Goal: Task Accomplishment & Management: Use online tool/utility

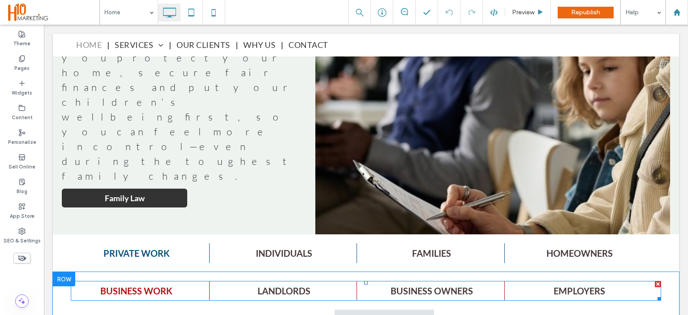
click at [142, 281] on span at bounding box center [366, 291] width 591 height 20
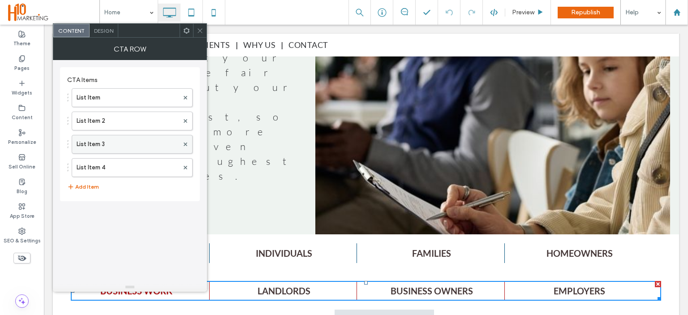
click at [121, 141] on label "List Item 3" at bounding box center [128, 144] width 102 height 18
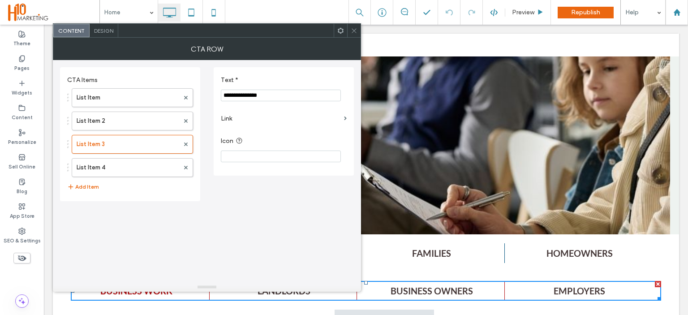
click at [355, 27] on icon at bounding box center [354, 30] width 7 height 7
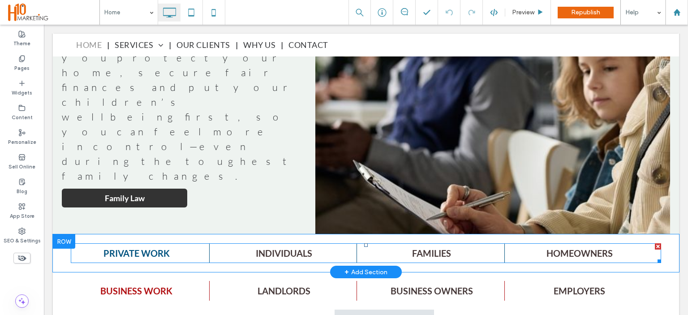
click at [346, 243] on span at bounding box center [366, 253] width 591 height 20
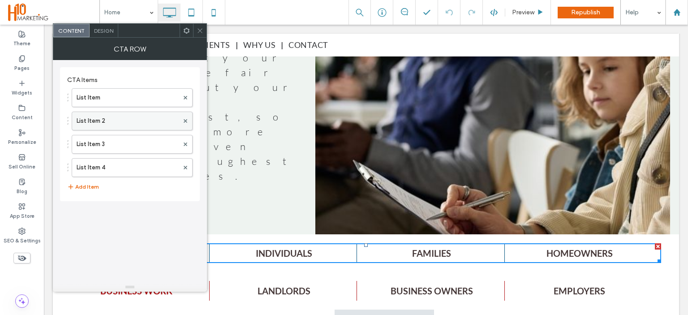
click at [130, 118] on label "List Item 2" at bounding box center [128, 121] width 102 height 18
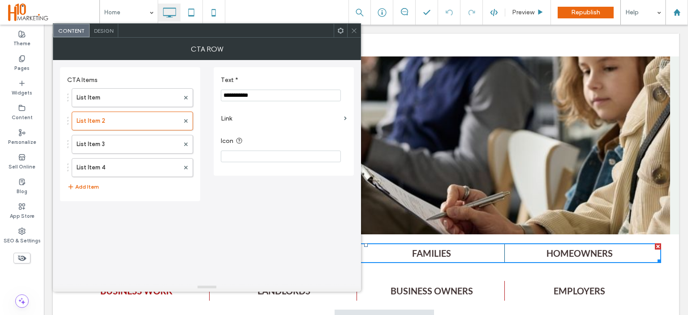
click at [358, 30] on div at bounding box center [353, 30] width 13 height 13
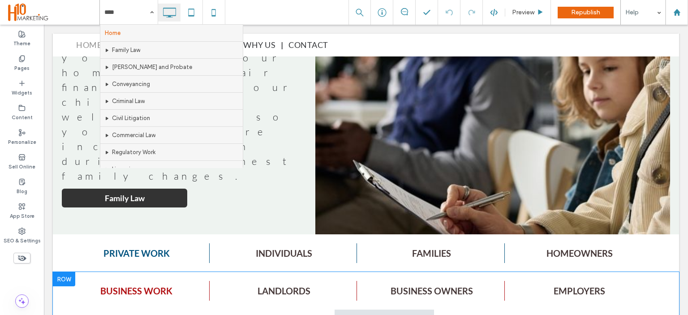
click at [356, 281] on div "BUSINESS WORK LANDLORDS BUSINESS OWNERS EMPLOYERS MORE INFO Click To Paste" at bounding box center [366, 307] width 591 height 52
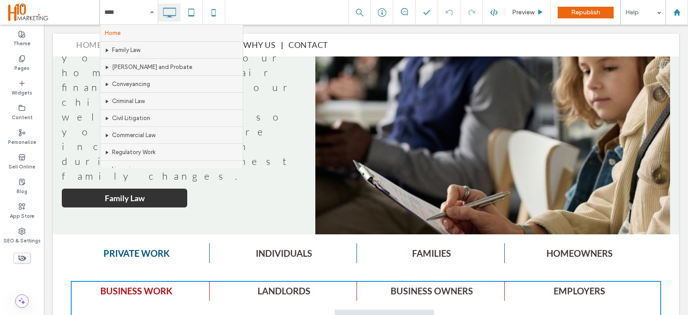
click at [356, 281] on div "BUSINESS WORK LANDLORDS BUSINESS OWNERS EMPLOYERS MORE INFO Click To Paste" at bounding box center [366, 307] width 591 height 52
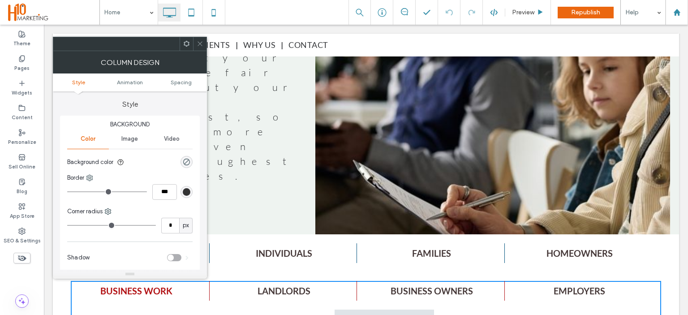
click at [197, 42] on icon at bounding box center [200, 43] width 7 height 7
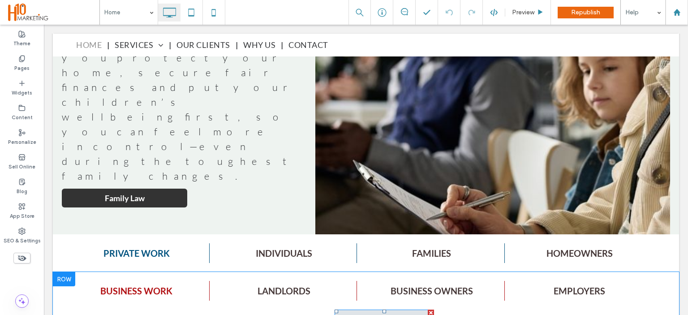
click at [363, 310] on link "MORE INFO" at bounding box center [385, 319] width 100 height 19
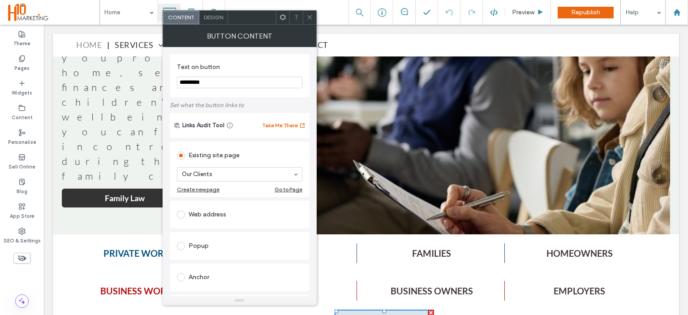
click at [310, 16] on icon at bounding box center [310, 17] width 7 height 7
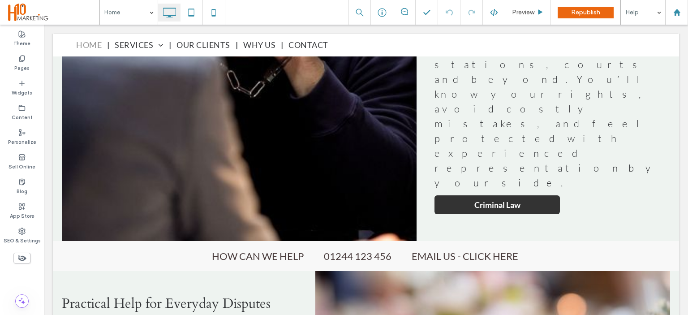
scroll to position [2107, 0]
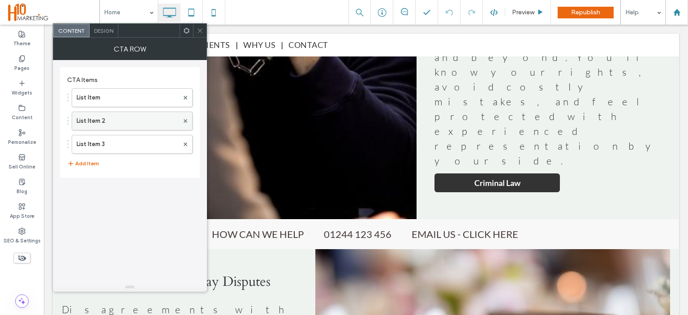
click at [114, 117] on label "List Item 2" at bounding box center [128, 121] width 102 height 18
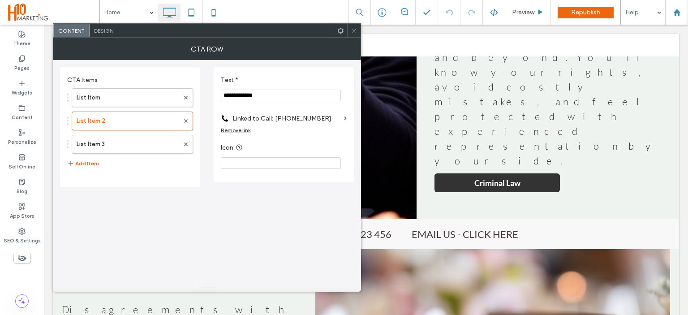
click at [296, 95] on input "**********" at bounding box center [281, 96] width 120 height 12
click at [298, 118] on label "Linked to Call: [PHONE_NUMBER]" at bounding box center [287, 118] width 108 height 17
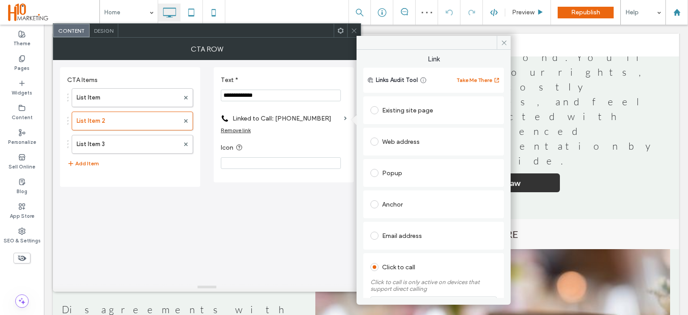
scroll to position [69, 0]
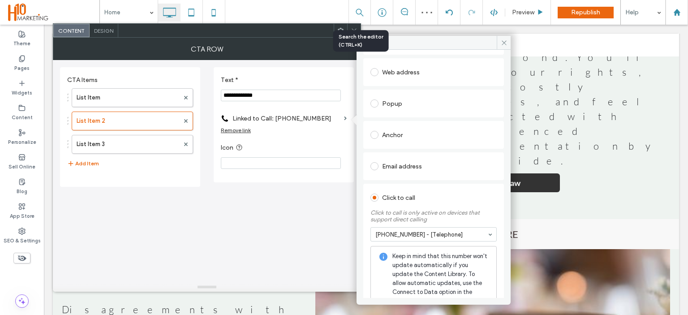
click at [357, 22] on div at bounding box center [360, 12] width 22 height 25
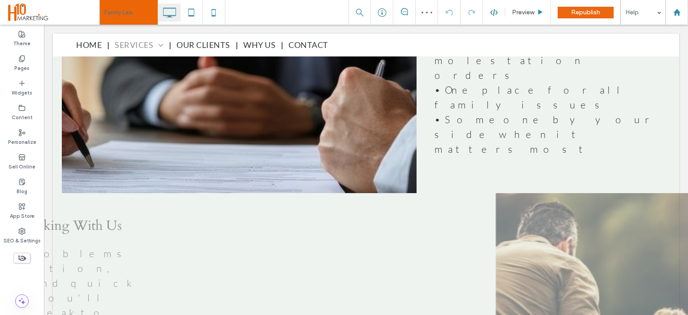
scroll to position [1031, 0]
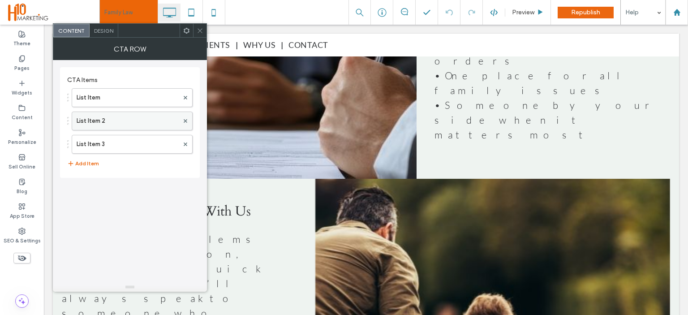
click at [107, 120] on label "List Item 2" at bounding box center [128, 121] width 102 height 18
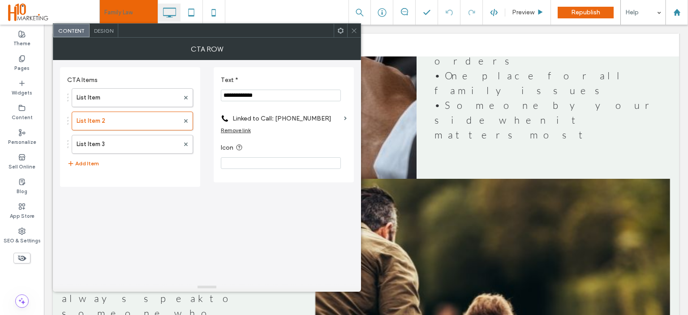
click at [292, 117] on label "Linked to Call: [PHONE_NUMBER]" at bounding box center [287, 118] width 108 height 17
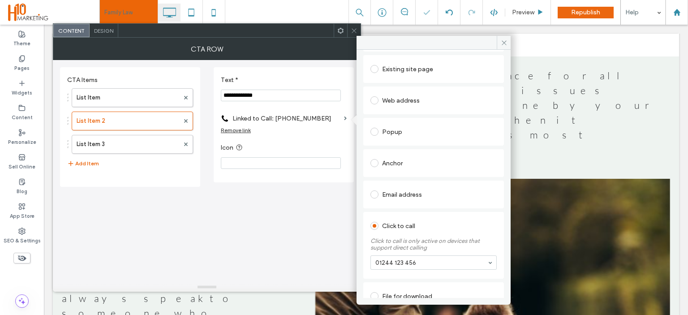
scroll to position [69, 0]
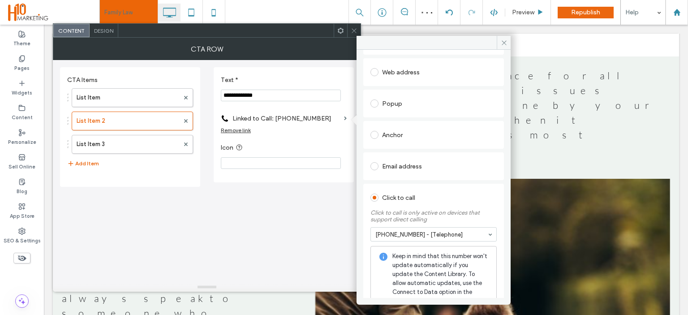
click at [355, 29] on icon at bounding box center [354, 30] width 7 height 7
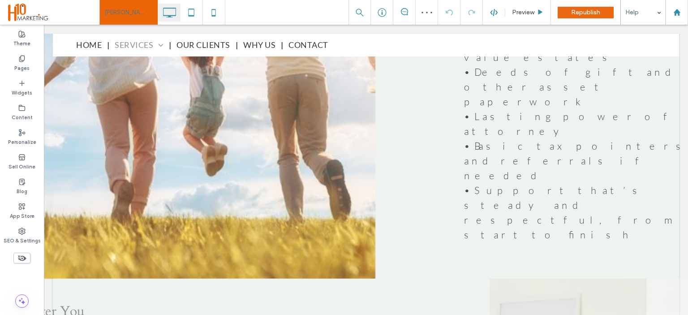
scroll to position [1076, 0]
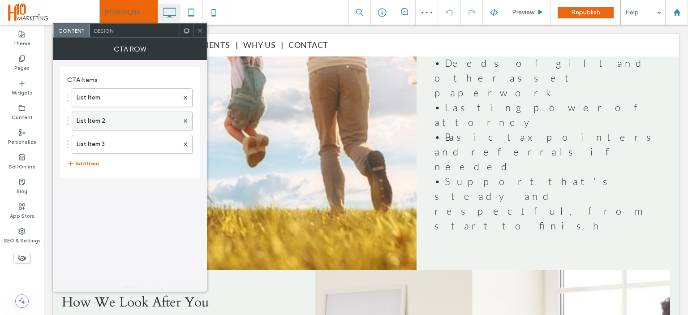
click at [130, 114] on label "List Item 2" at bounding box center [128, 121] width 102 height 18
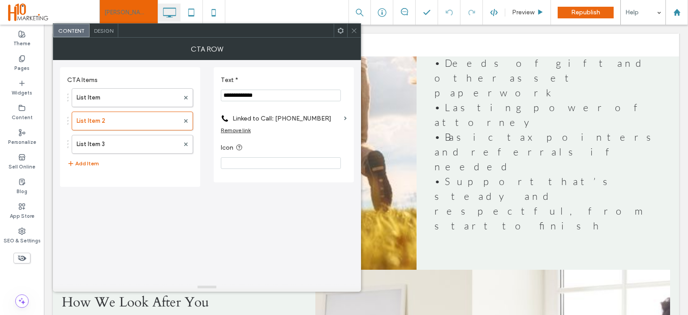
click at [278, 98] on input "**********" at bounding box center [281, 96] width 120 height 12
paste input "Text *"
type input "**********"
click at [283, 115] on label "Linked to Call: [PHONE_NUMBER]" at bounding box center [287, 118] width 108 height 17
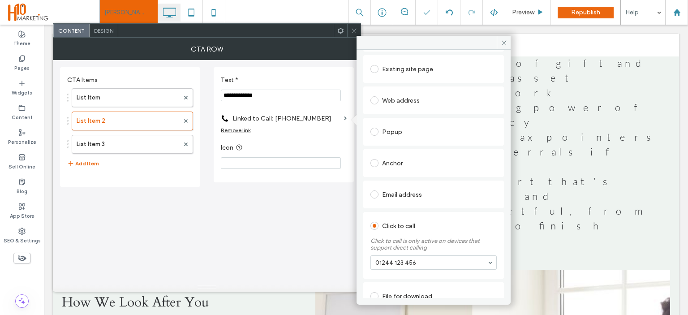
scroll to position [69, 0]
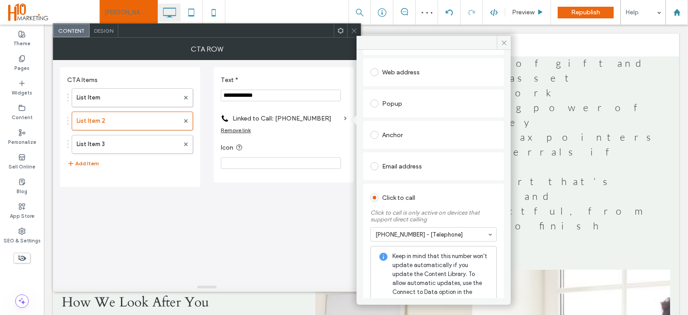
click at [353, 30] on icon at bounding box center [354, 30] width 7 height 7
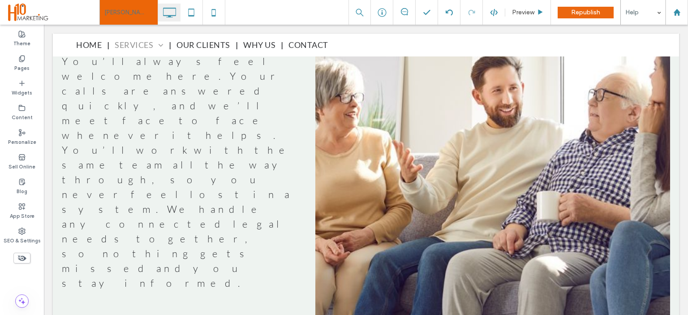
scroll to position [1569, 0]
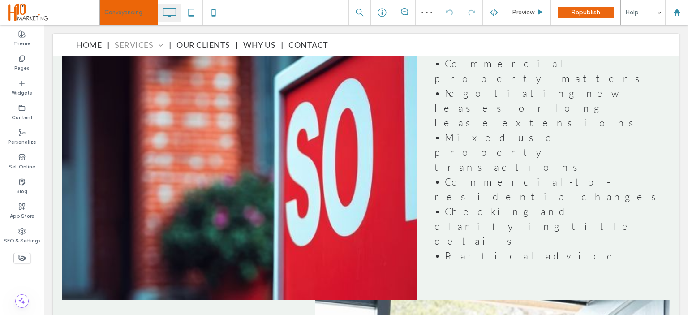
scroll to position [1000, 0]
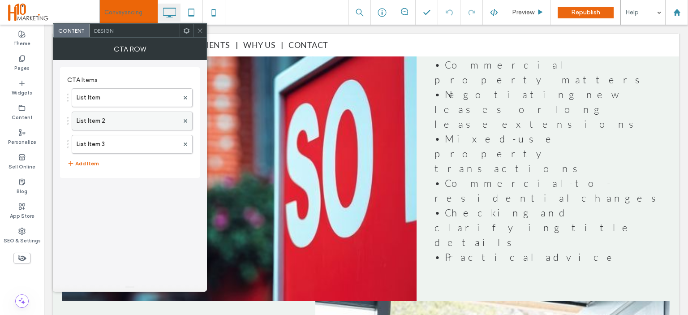
click at [127, 119] on label "List Item 2" at bounding box center [128, 121] width 102 height 18
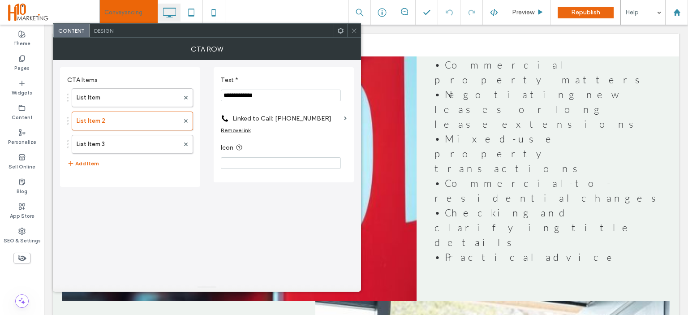
click at [354, 31] on icon at bounding box center [354, 30] width 7 height 7
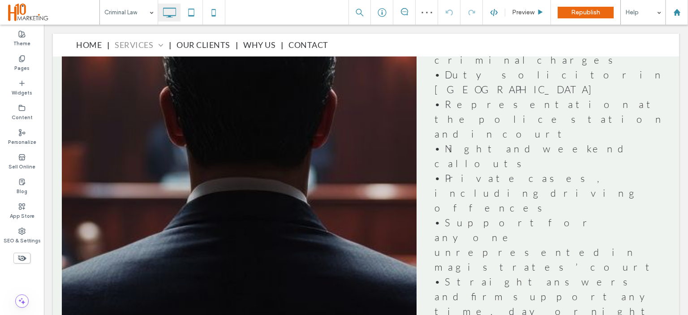
scroll to position [1031, 0]
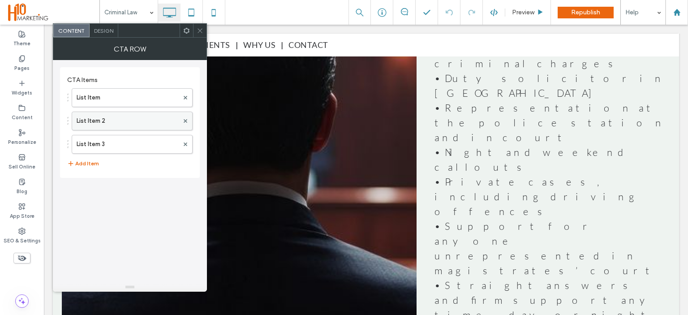
click at [117, 117] on label "List Item 2" at bounding box center [128, 121] width 102 height 18
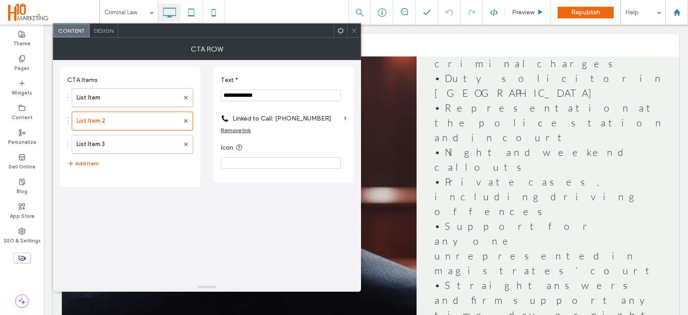
click at [297, 115] on label "Linked to Call: [PHONE_NUMBER]" at bounding box center [287, 118] width 108 height 17
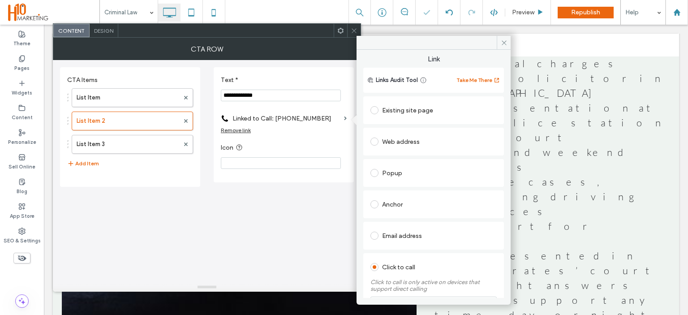
drag, startPoint x: 303, startPoint y: 87, endPoint x: 299, endPoint y: 90, distance: 5.1
click at [303, 86] on section "**********" at bounding box center [284, 89] width 126 height 34
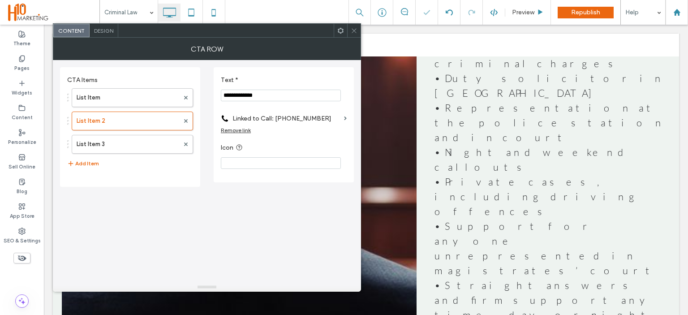
click at [296, 95] on input "**********" at bounding box center [281, 96] width 120 height 12
click at [356, 30] on icon at bounding box center [354, 30] width 7 height 7
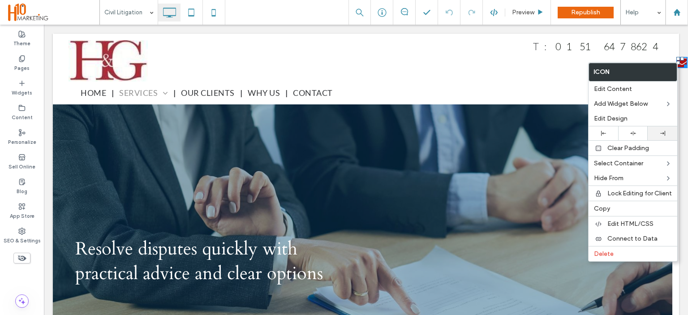
click at [662, 134] on icon at bounding box center [663, 133] width 5 height 5
click at [540, 65] on div "T: 0151 647 8624 Click To Paste" at bounding box center [440, 60] width 446 height 41
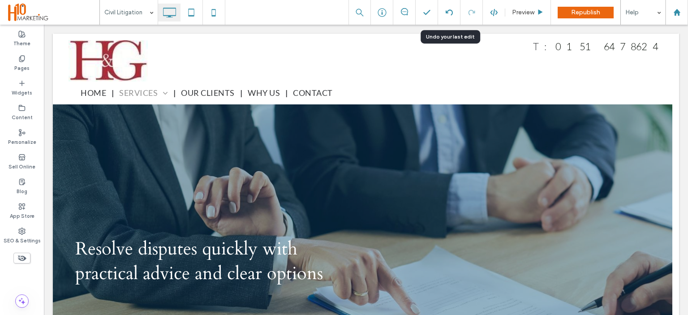
click at [452, 10] on use at bounding box center [449, 12] width 7 height 6
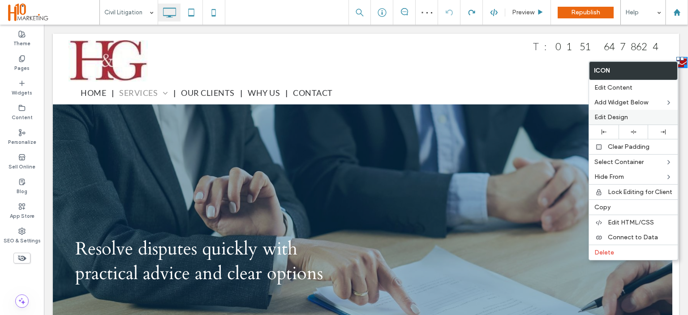
click at [634, 117] on label "Edit Design" at bounding box center [634, 117] width 78 height 8
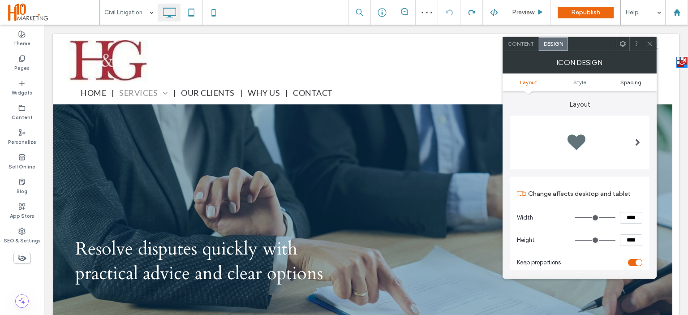
click at [632, 79] on span "Spacing" at bounding box center [631, 82] width 21 height 7
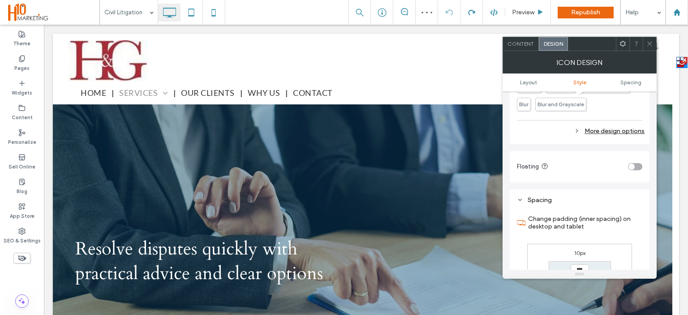
scroll to position [454, 0]
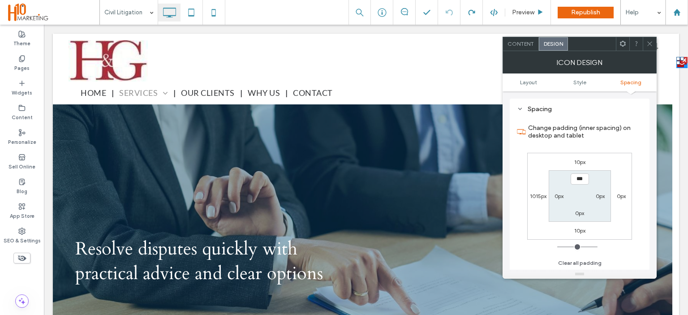
click at [538, 195] on label "1015px" at bounding box center [538, 196] width 17 height 7
type input "***"
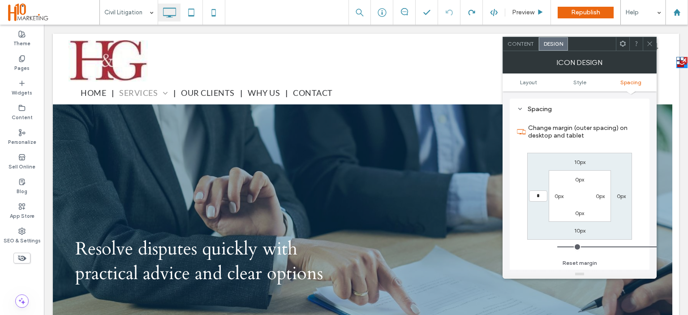
type input "*"
type input "***"
click at [625, 43] on use at bounding box center [623, 44] width 6 height 6
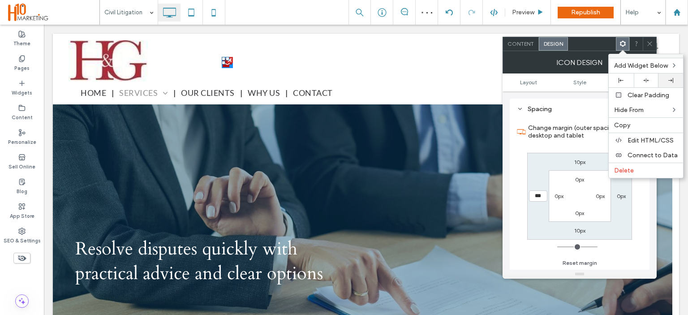
click at [675, 78] on div at bounding box center [671, 80] width 16 height 5
click at [649, 40] on icon at bounding box center [650, 43] width 7 height 7
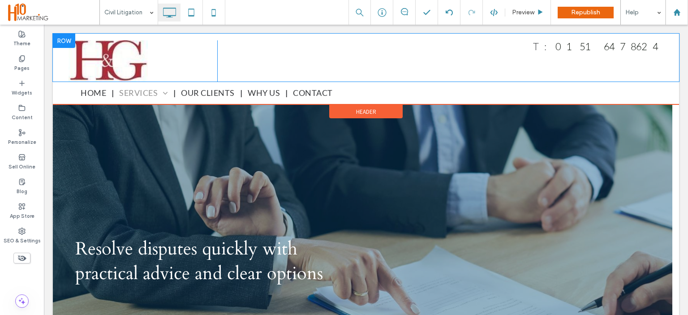
drag, startPoint x: 509, startPoint y: 143, endPoint x: 636, endPoint y: 66, distance: 147.8
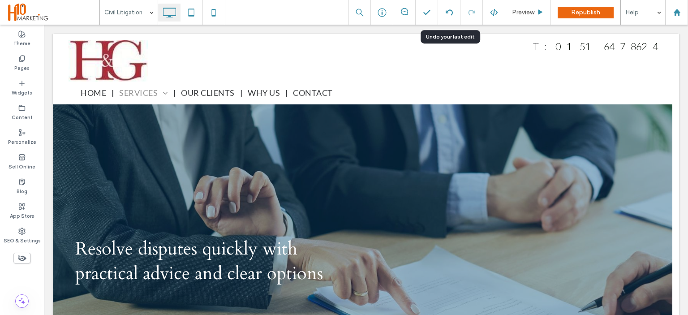
click at [444, 9] on div at bounding box center [449, 12] width 22 height 7
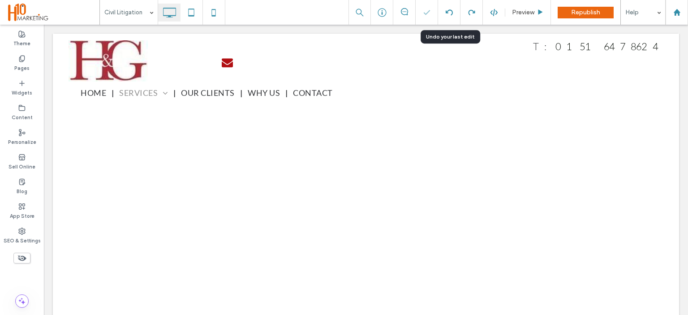
scroll to position [0, 0]
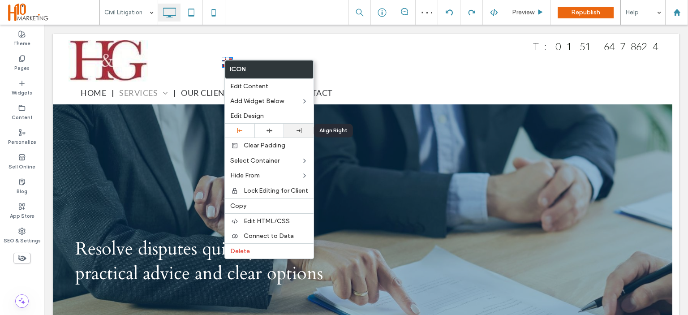
click at [297, 130] on use at bounding box center [299, 130] width 5 height 5
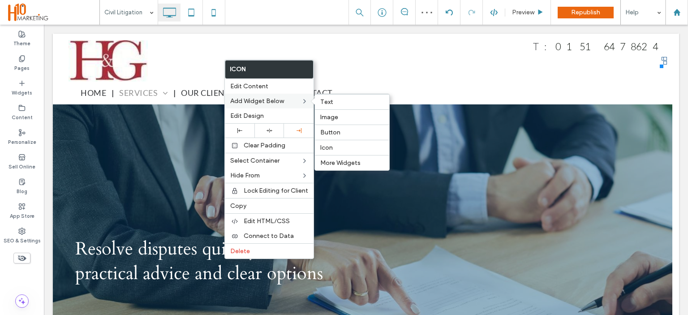
click at [259, 108] on div "Add Widget Below Text Image Button Icon More Widgets" at bounding box center [269, 101] width 89 height 15
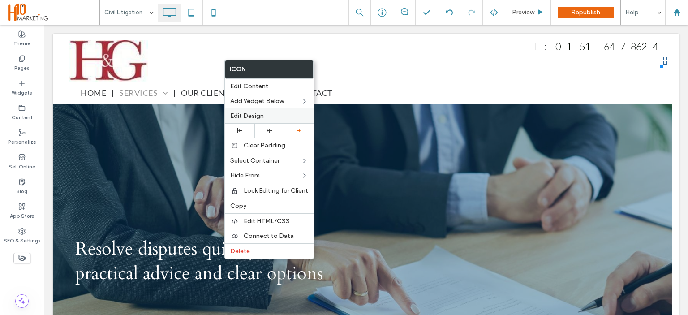
click at [260, 113] on span "Edit Design" at bounding box center [247, 116] width 34 height 8
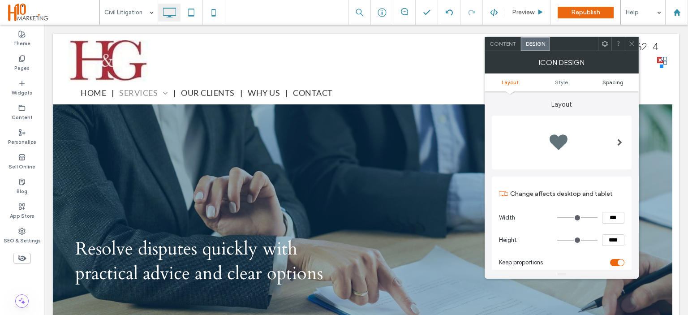
click at [615, 83] on span "Spacing" at bounding box center [613, 82] width 21 height 7
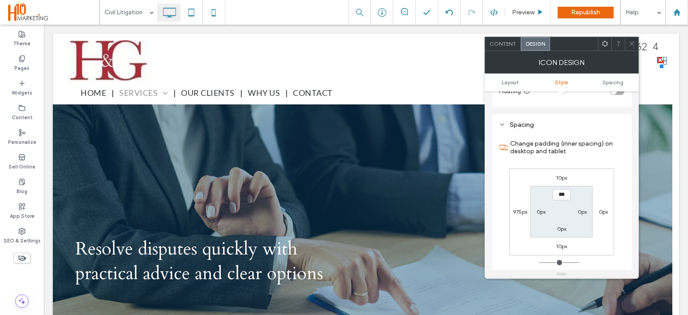
scroll to position [454, 0]
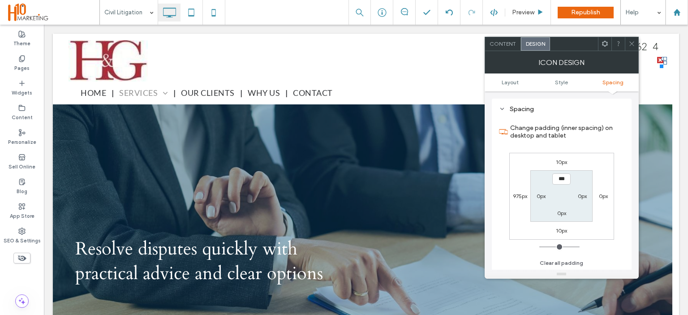
click at [516, 196] on label "975px" at bounding box center [520, 196] width 14 height 7
type input "***"
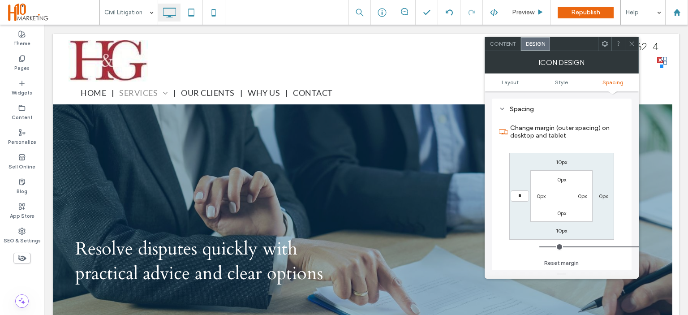
type input "*"
type input "***"
click at [572, 80] on link "Style" at bounding box center [562, 82] width 52 height 7
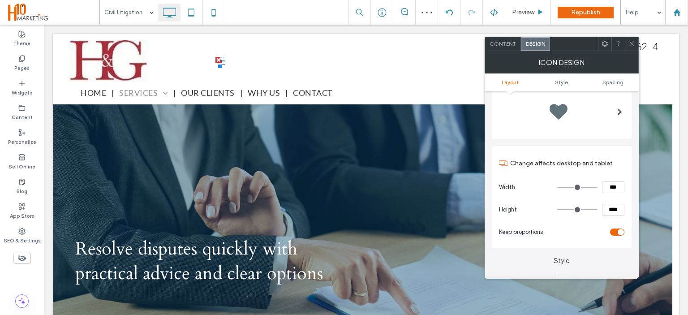
scroll to position [8, 0]
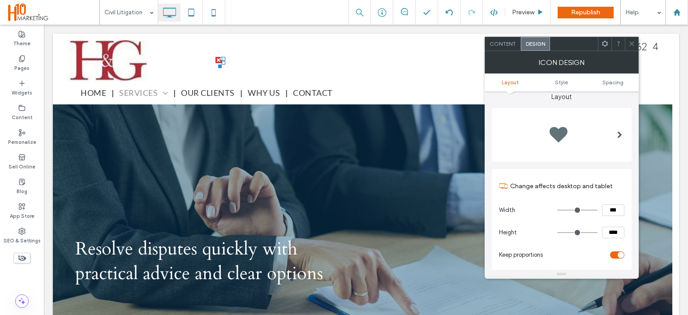
click at [618, 214] on input "***" at bounding box center [613, 210] width 22 height 12
drag, startPoint x: 617, startPoint y: 209, endPoint x: 567, endPoint y: 205, distance: 49.9
click at [571, 206] on div "***" at bounding box center [591, 210] width 67 height 12
type input "****"
type input "**"
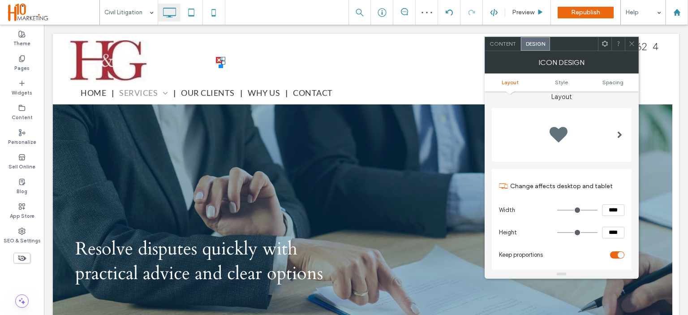
type input "***"
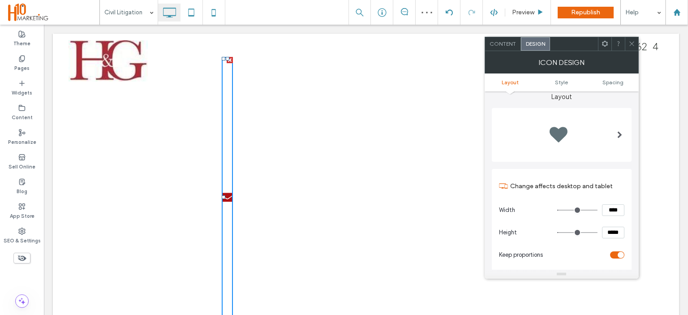
click at [609, 259] on section "Keep proportions" at bounding box center [561, 255] width 125 height 22
click at [614, 255] on div "toggle" at bounding box center [617, 254] width 14 height 7
drag, startPoint x: 608, startPoint y: 232, endPoint x: 580, endPoint y: 231, distance: 27.8
click at [591, 231] on div "*****" at bounding box center [591, 233] width 67 height 12
type input "****"
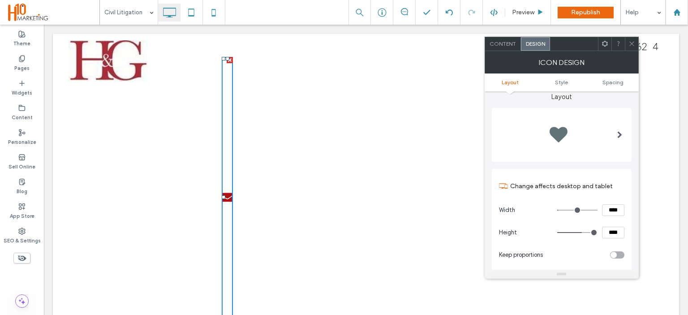
type input "**"
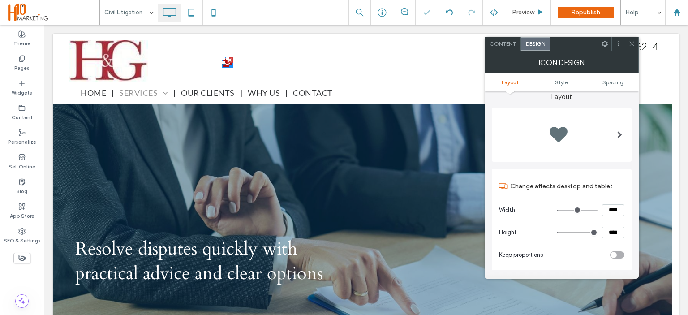
click at [607, 43] on use at bounding box center [605, 44] width 6 height 6
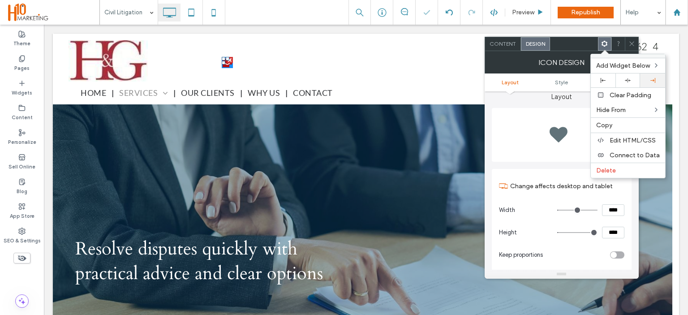
click at [653, 78] on icon at bounding box center [653, 80] width 5 height 5
click at [632, 40] on icon at bounding box center [632, 43] width 7 height 7
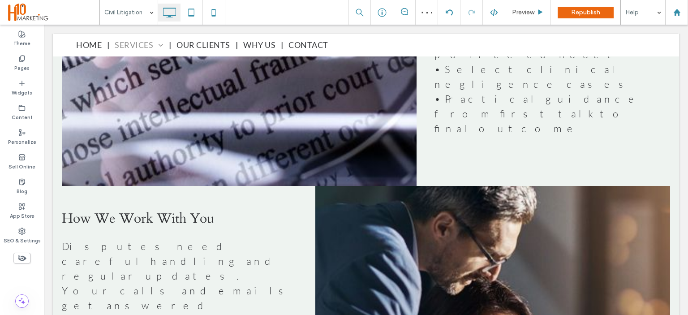
scroll to position [1124, 0]
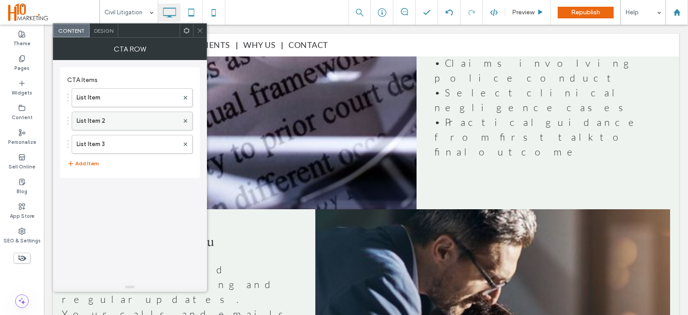
click at [101, 118] on label "List Item 2" at bounding box center [128, 121] width 102 height 18
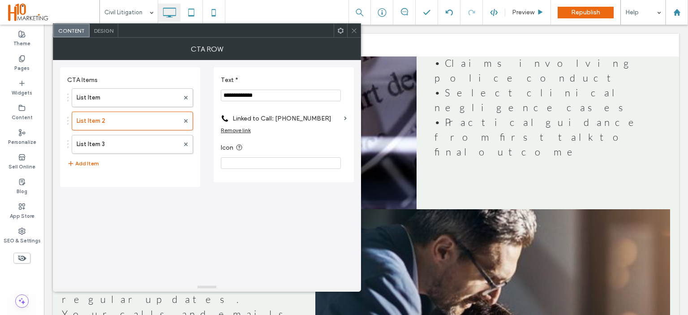
click at [285, 99] on input "**********" at bounding box center [281, 96] width 120 height 12
click at [355, 30] on icon at bounding box center [354, 30] width 7 height 7
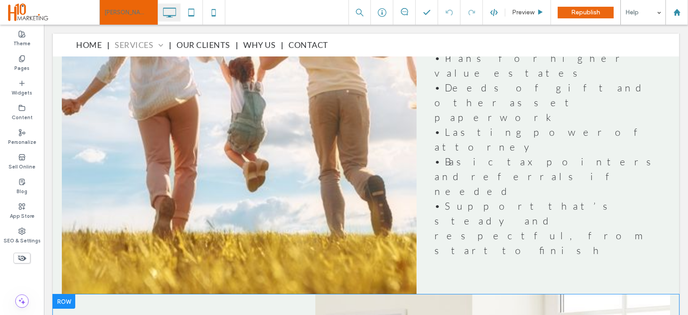
scroll to position [1045, 0]
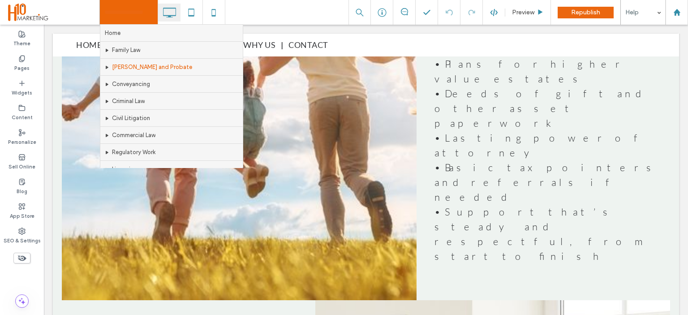
click at [135, 16] on input at bounding box center [126, 12] width 44 height 25
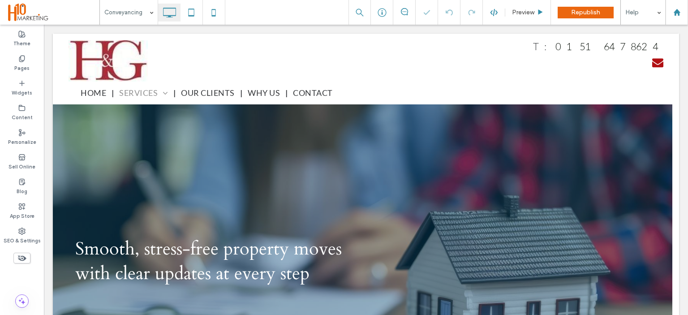
drag, startPoint x: 617, startPoint y: 138, endPoint x: 674, endPoint y: 91, distance: 73.3
drag, startPoint x: 680, startPoint y: 33, endPoint x: 688, endPoint y: 97, distance: 64.1
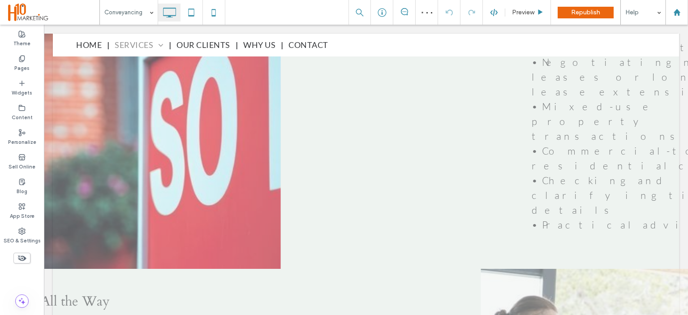
scroll to position [1001, 0]
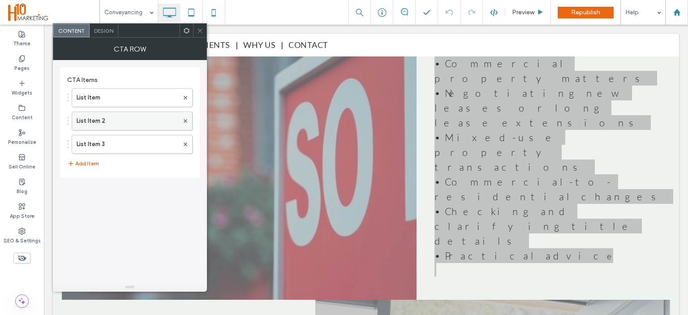
click at [114, 113] on label "List Item 2" at bounding box center [128, 121] width 102 height 18
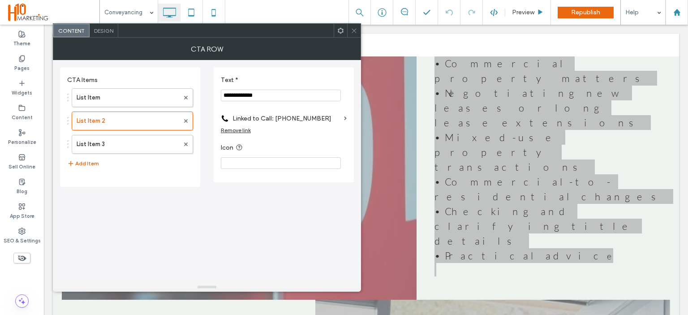
click at [288, 98] on input "**********" at bounding box center [281, 96] width 120 height 12
click at [320, 143] on section "Icon" at bounding box center [284, 155] width 126 height 35
click at [356, 29] on use at bounding box center [354, 30] width 4 height 4
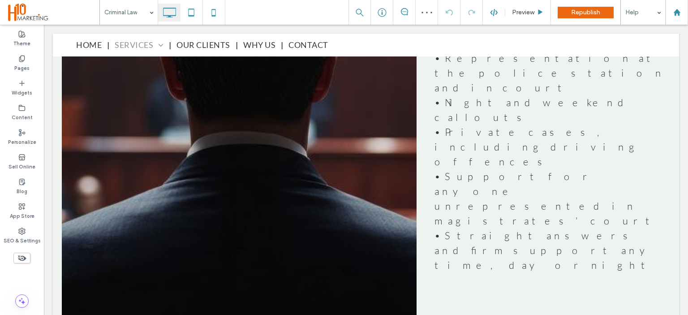
scroll to position [1077, 0]
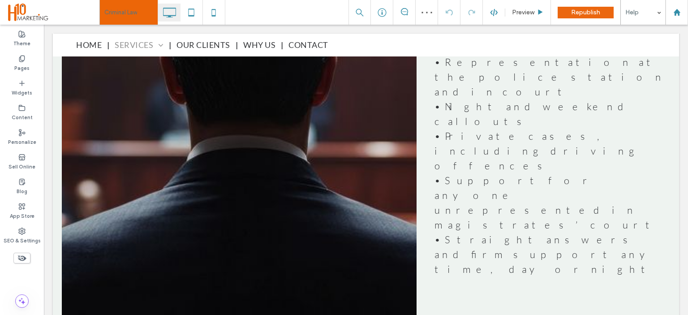
click at [137, 11] on input at bounding box center [126, 12] width 44 height 25
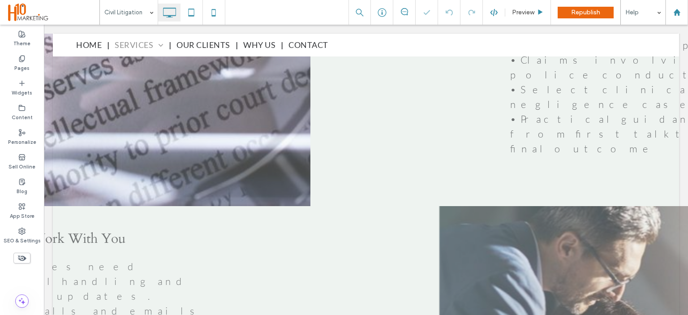
scroll to position [1123, 0]
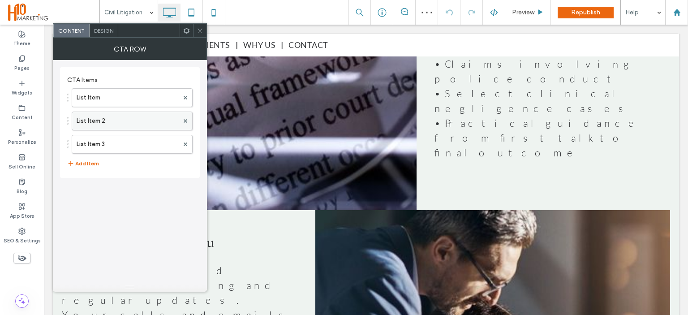
click at [110, 120] on label "List Item 2" at bounding box center [128, 121] width 102 height 18
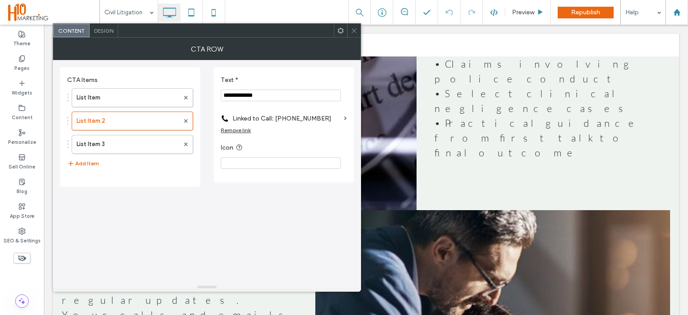
click at [283, 98] on input "**********" at bounding box center [281, 96] width 120 height 12
click at [356, 30] on icon at bounding box center [354, 30] width 7 height 7
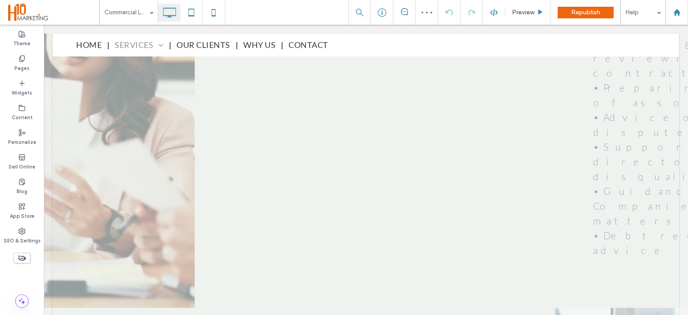
scroll to position [1031, 0]
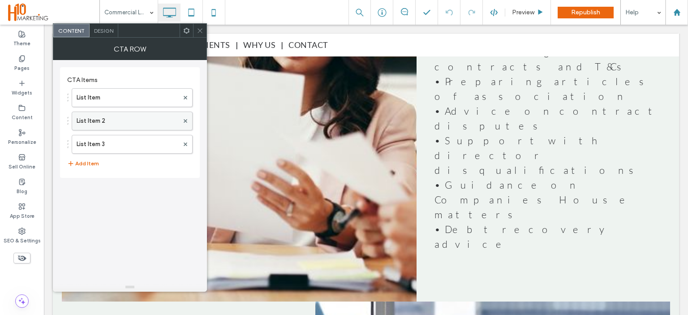
click at [109, 113] on label "List Item 2" at bounding box center [128, 121] width 102 height 18
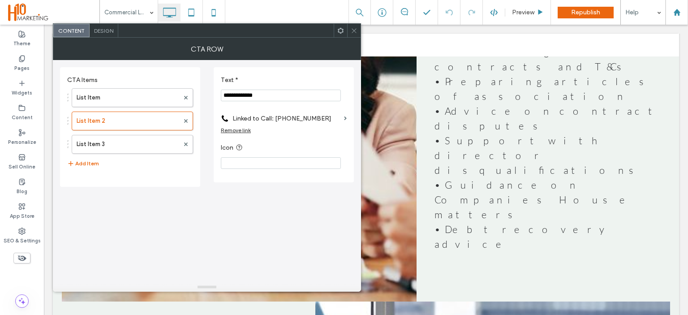
click at [284, 95] on input "**********" at bounding box center [281, 96] width 120 height 12
paste input "Text *"
type input "**********"
click at [315, 121] on label "Linked to Call: [PHONE_NUMBER]" at bounding box center [287, 118] width 108 height 17
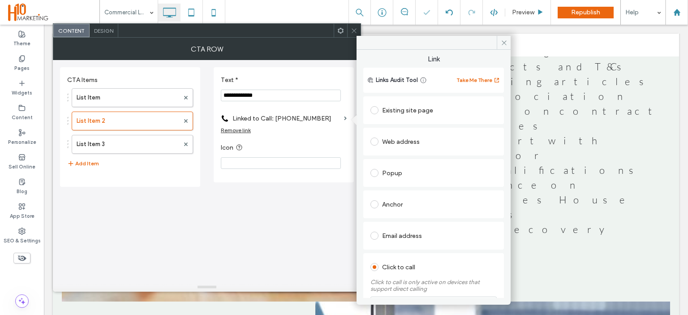
scroll to position [69, 0]
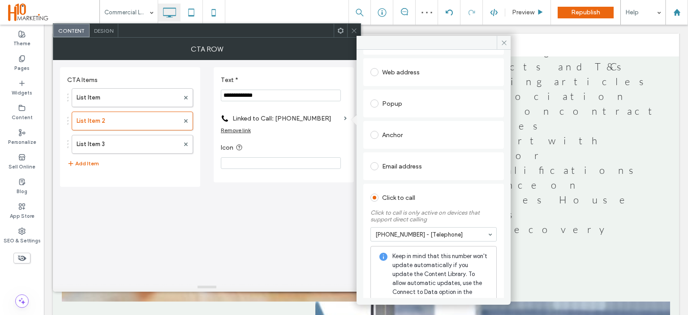
click at [354, 33] on icon at bounding box center [354, 30] width 7 height 7
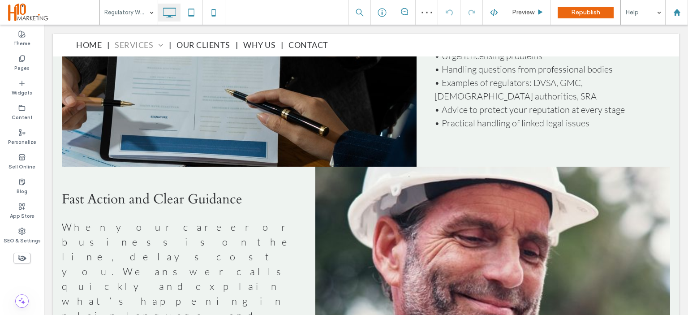
scroll to position [977, 0]
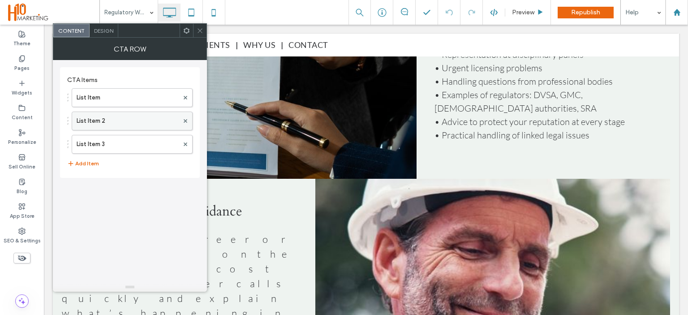
click at [110, 125] on label "List Item 2" at bounding box center [128, 121] width 102 height 18
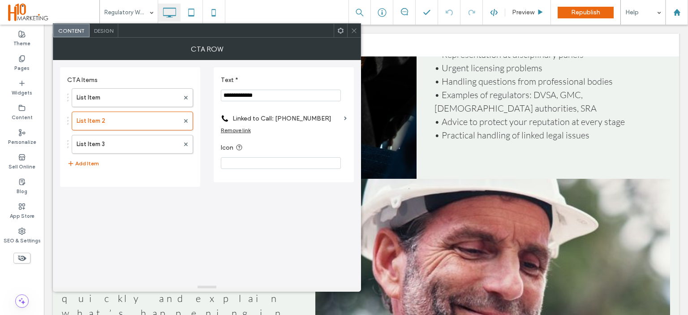
click at [277, 94] on input "**********" at bounding box center [281, 96] width 120 height 12
click at [295, 118] on label "Linked to Call: [PHONE_NUMBER]" at bounding box center [287, 118] width 108 height 17
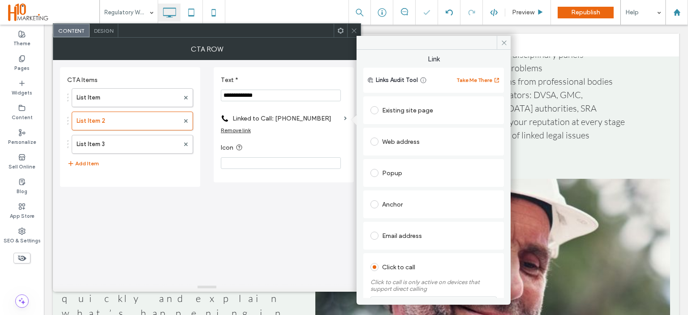
click at [354, 26] on span at bounding box center [354, 30] width 7 height 13
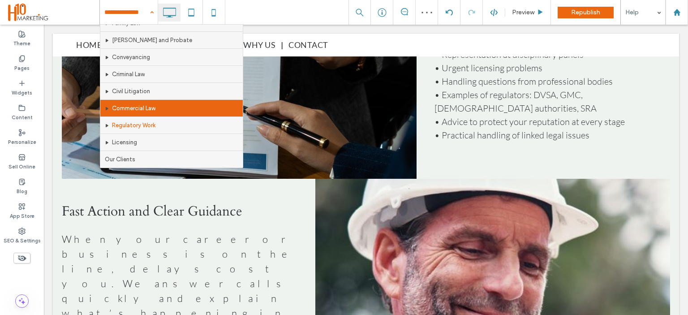
scroll to position [45, 0]
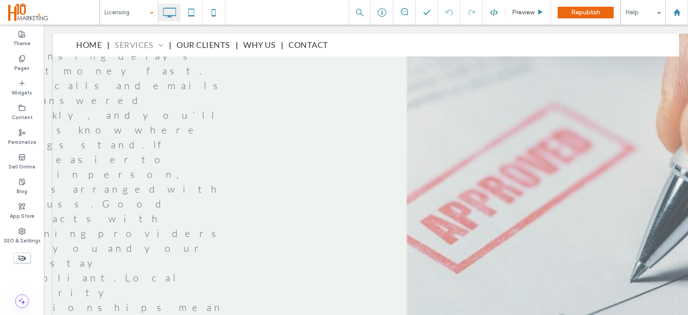
scroll to position [1121, 0]
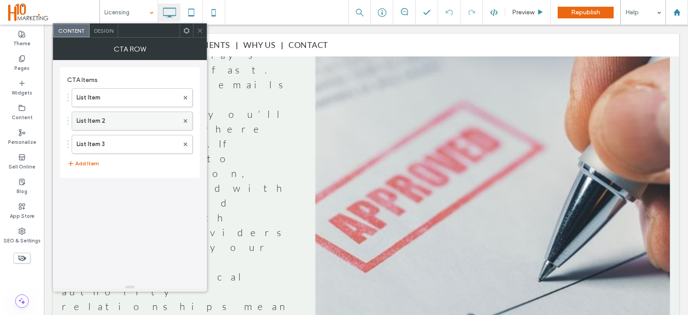
click at [127, 113] on div "List Item 2" at bounding box center [132, 121] width 121 height 19
click at [123, 124] on label "List Item 2" at bounding box center [128, 121] width 102 height 18
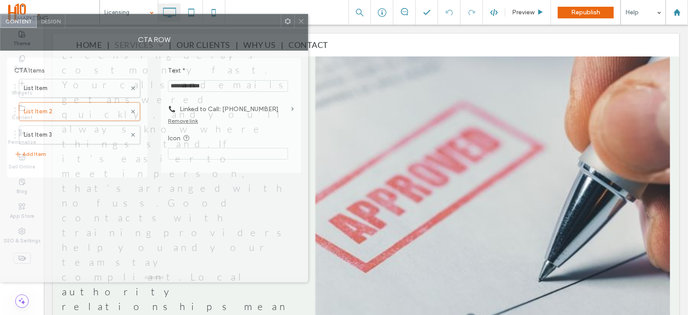
drag, startPoint x: 246, startPoint y: 39, endPoint x: 161, endPoint y: 21, distance: 86.1
click at [161, 21] on div at bounding box center [173, 20] width 216 height 13
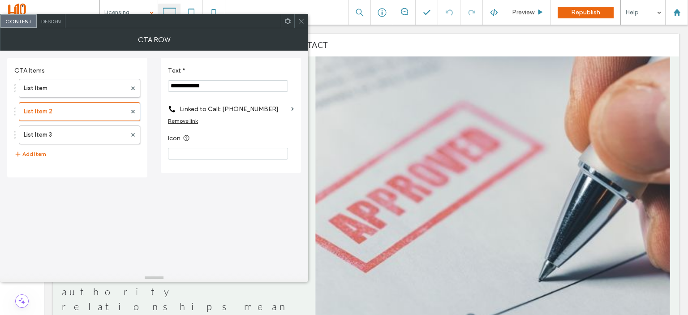
click at [227, 83] on input "**********" at bounding box center [228, 86] width 120 height 12
click at [247, 104] on label "Linked to Call: [PHONE_NUMBER]" at bounding box center [234, 109] width 108 height 17
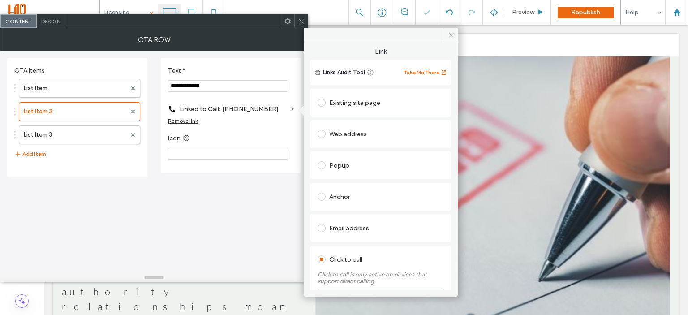
click at [452, 36] on icon at bounding box center [451, 35] width 7 height 7
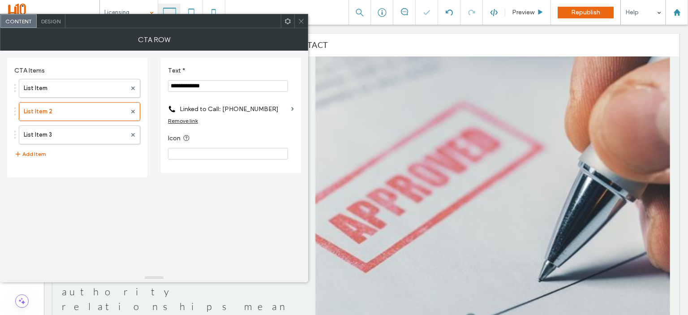
click at [302, 25] on span at bounding box center [301, 20] width 7 height 13
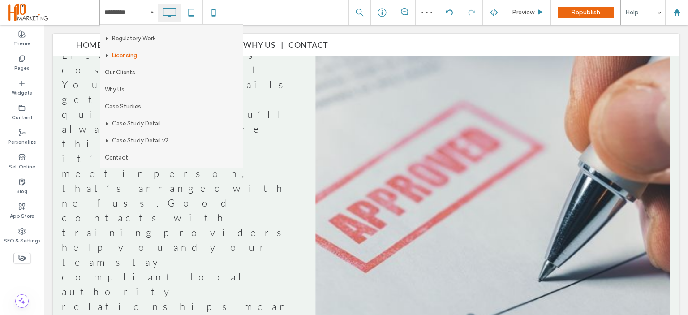
scroll to position [134, 0]
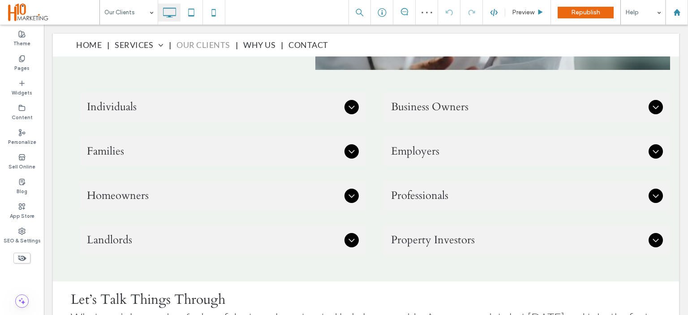
scroll to position [776, 0]
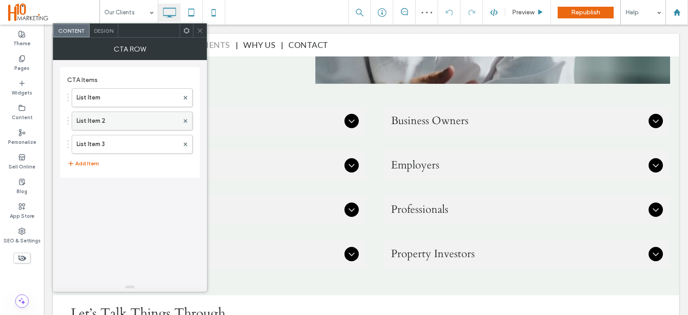
click at [131, 119] on label "List Item 2" at bounding box center [128, 121] width 102 height 18
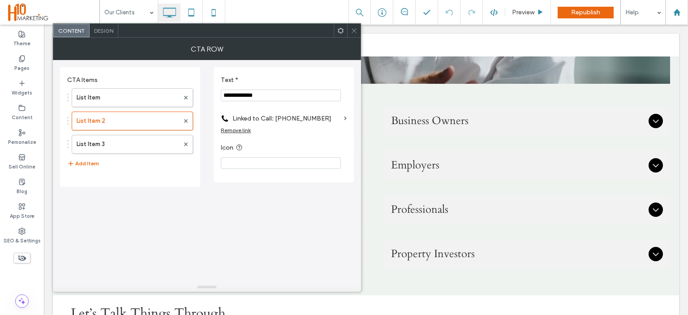
click at [297, 98] on input "**********" at bounding box center [281, 96] width 120 height 12
paste input "Text *"
type input "**********"
click at [297, 238] on div "**********" at bounding box center [207, 171] width 294 height 223
click at [355, 32] on icon at bounding box center [354, 30] width 7 height 7
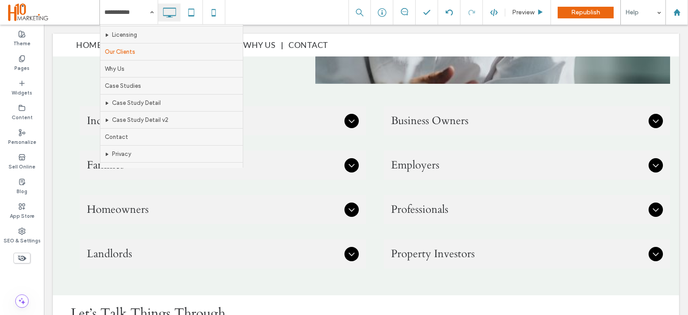
scroll to position [90, 0]
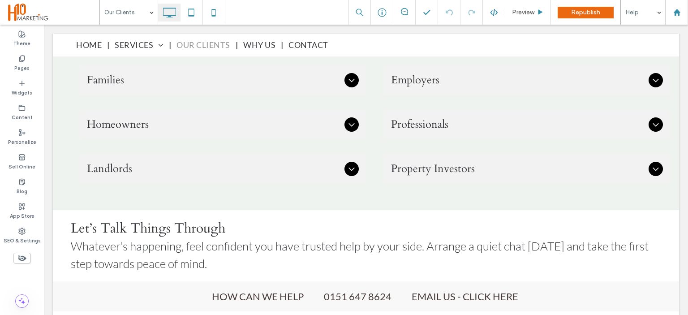
scroll to position [852, 0]
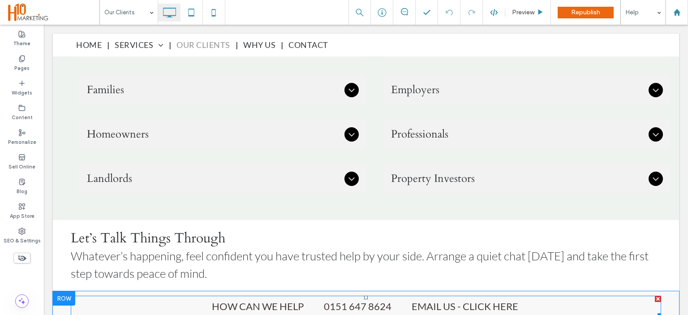
click at [290, 296] on span at bounding box center [366, 306] width 591 height 21
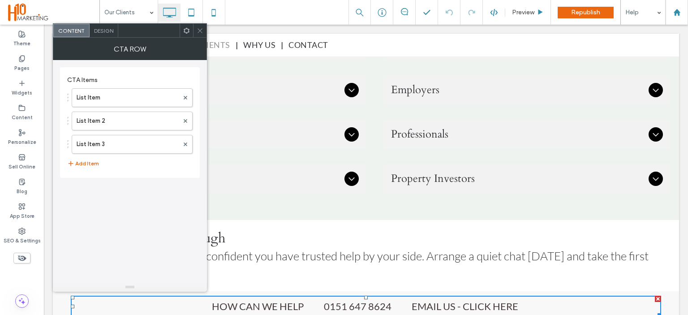
click at [117, 132] on div "List Item List Item 2 List Item 3" at bounding box center [129, 119] width 125 height 70
click at [117, 123] on label "List Item 2" at bounding box center [128, 121] width 102 height 18
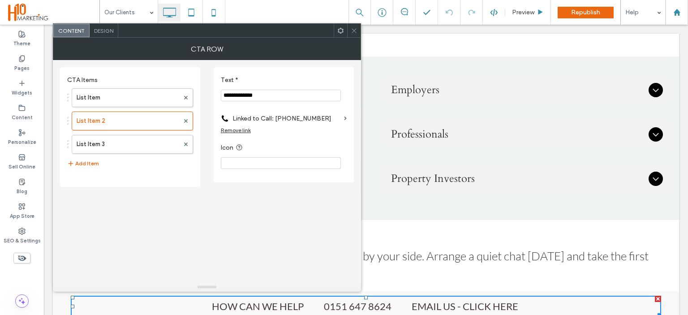
click at [353, 29] on use at bounding box center [354, 30] width 4 height 4
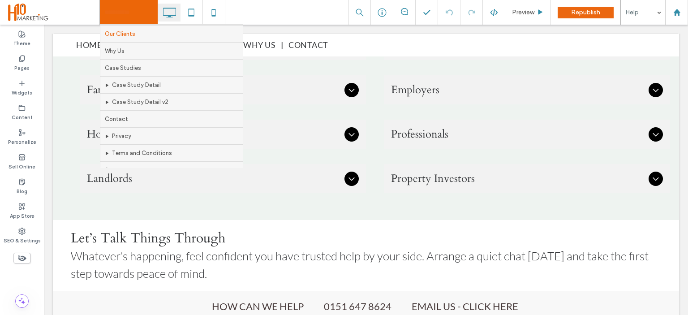
scroll to position [134, 0]
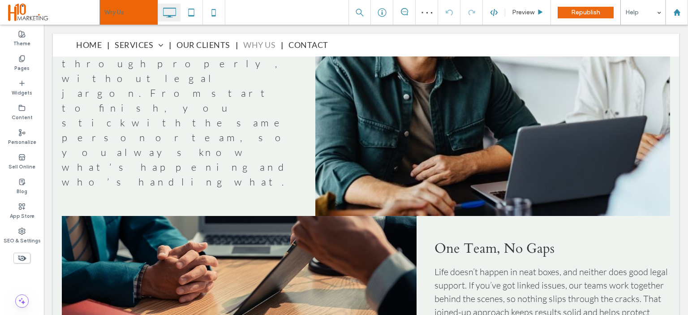
scroll to position [1143, 0]
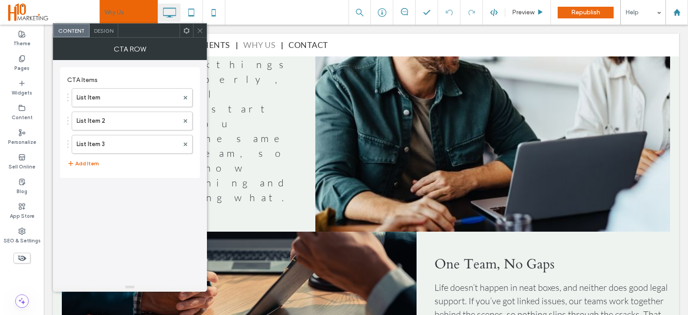
click at [113, 108] on div "List Item List Item 2 List Item 3" at bounding box center [129, 119] width 125 height 70
click at [107, 117] on label "List Item 2" at bounding box center [128, 121] width 102 height 18
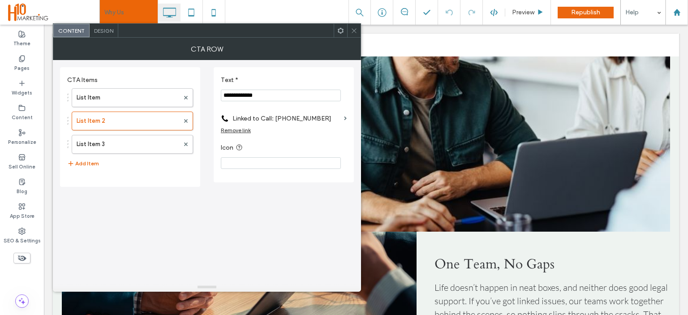
click at [289, 94] on input "**********" at bounding box center [281, 96] width 120 height 12
paste input "Text *"
type input "**********"
click at [293, 115] on label "Linked to Call: [PHONE_NUMBER]" at bounding box center [287, 118] width 108 height 17
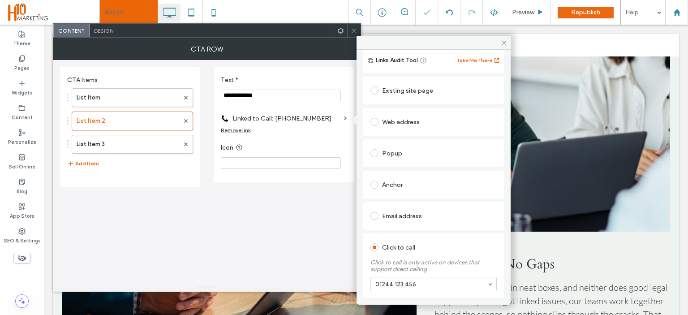
scroll to position [45, 0]
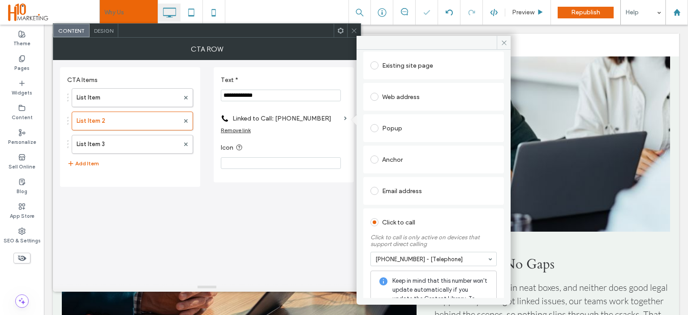
click at [355, 31] on icon at bounding box center [354, 30] width 7 height 7
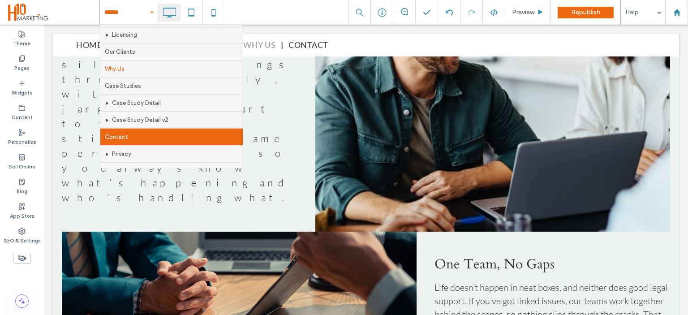
scroll to position [200, 0]
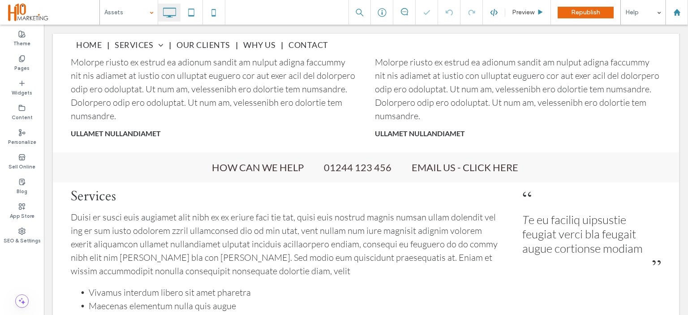
scroll to position [722, 0]
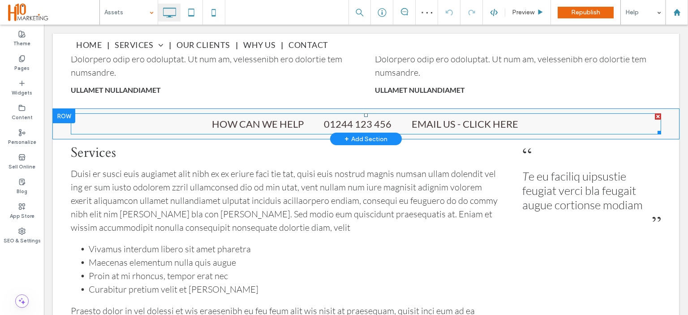
click at [338, 113] on span at bounding box center [366, 123] width 591 height 21
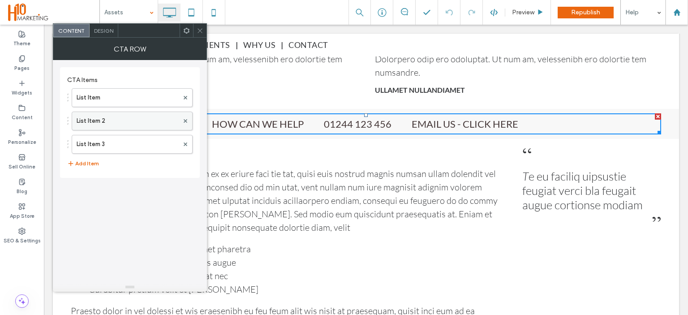
click at [91, 117] on label "List Item 2" at bounding box center [128, 121] width 102 height 18
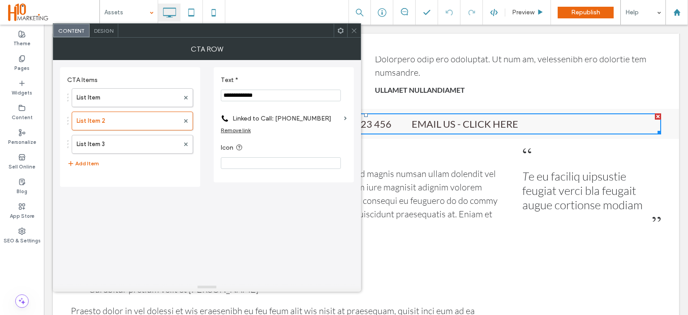
click at [287, 115] on label "Linked to Call: [PHONE_NUMBER]" at bounding box center [287, 118] width 108 height 17
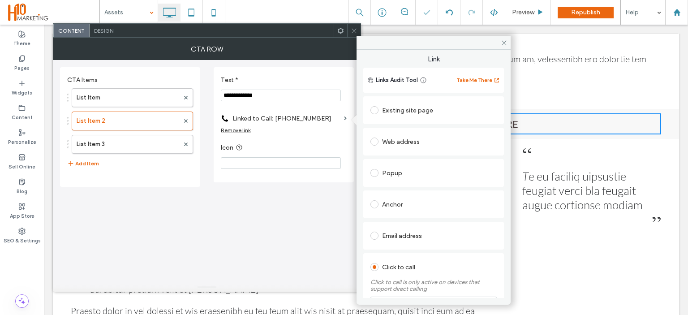
scroll to position [45, 0]
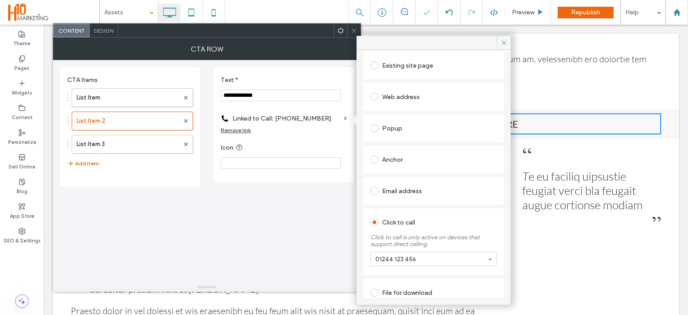
drag, startPoint x: 419, startPoint y: 263, endPoint x: 401, endPoint y: 260, distance: 18.3
click at [268, 91] on input "**********" at bounding box center [281, 96] width 120 height 12
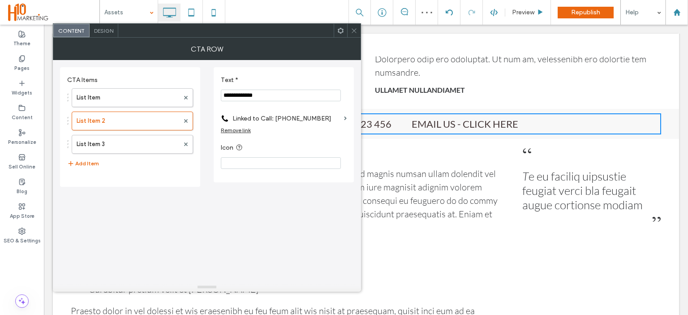
paste input "Text *"
type input "**********"
click at [274, 233] on div "**********" at bounding box center [207, 171] width 294 height 223
click at [109, 142] on label "List Item 3" at bounding box center [128, 144] width 103 height 18
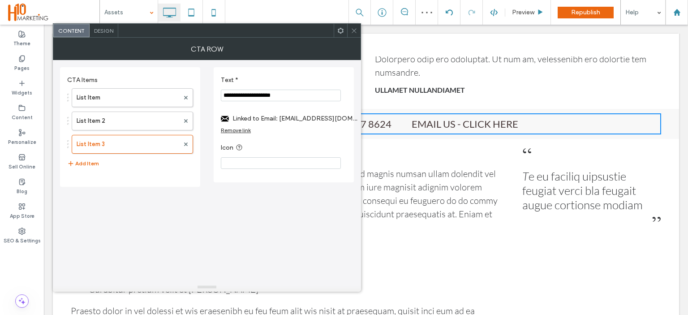
click at [309, 120] on label "Linked to Email: [EMAIL_ADDRESS][DOMAIN_NAME]" at bounding box center [296, 118] width 126 height 17
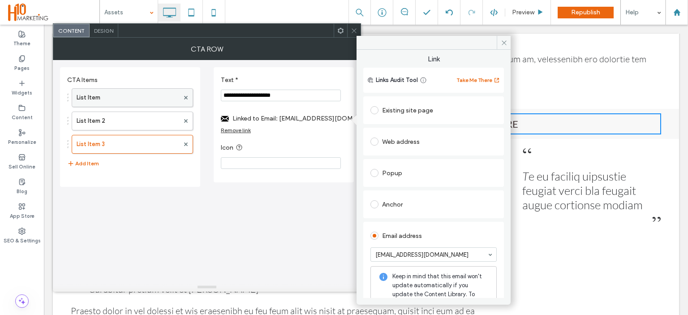
click at [134, 93] on label "List Item" at bounding box center [128, 98] width 103 height 18
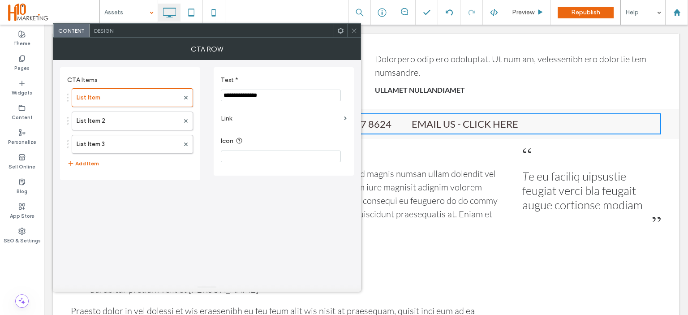
click at [264, 118] on label "Link" at bounding box center [281, 118] width 120 height 17
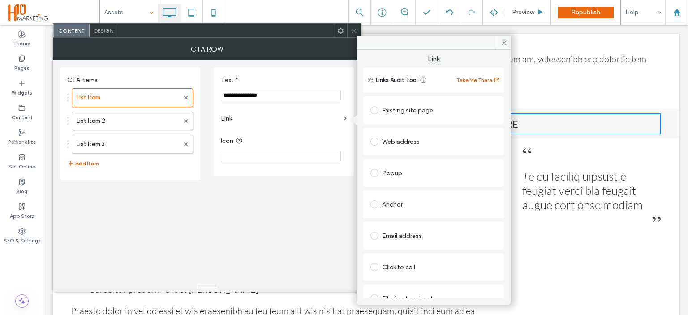
click at [409, 114] on div "Existing site page" at bounding box center [434, 110] width 126 height 14
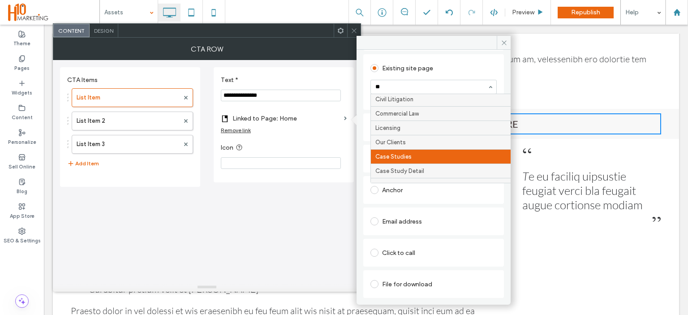
scroll to position [0, 0]
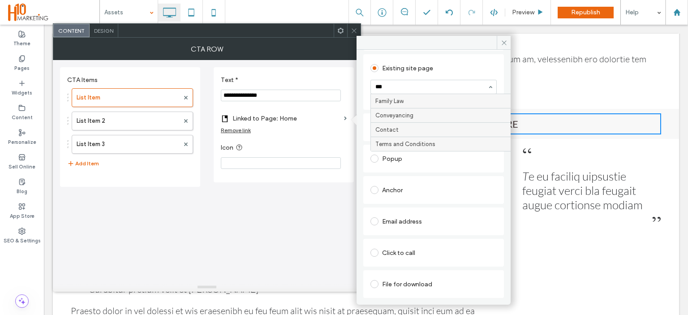
type input "****"
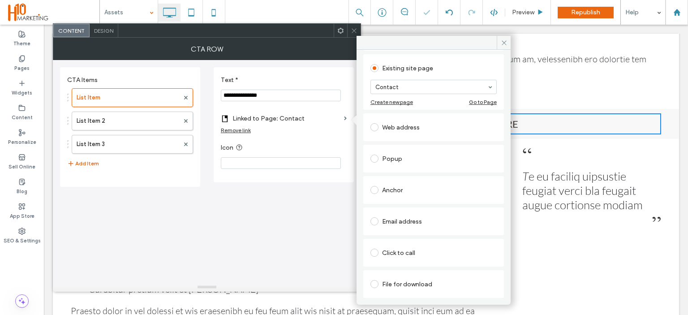
scroll to position [42, 0]
click at [356, 26] on span at bounding box center [354, 30] width 7 height 13
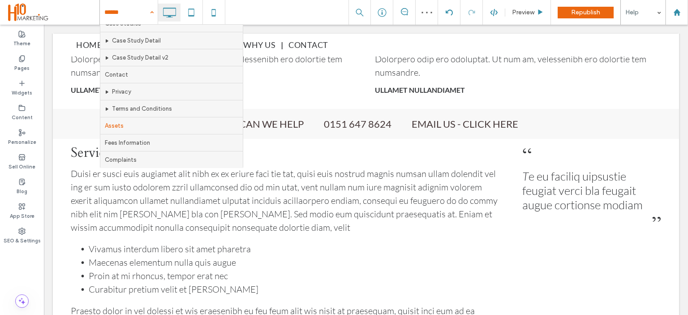
scroll to position [200, 0]
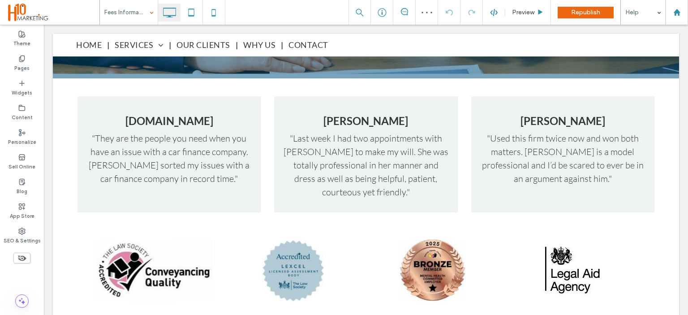
scroll to position [1822, 0]
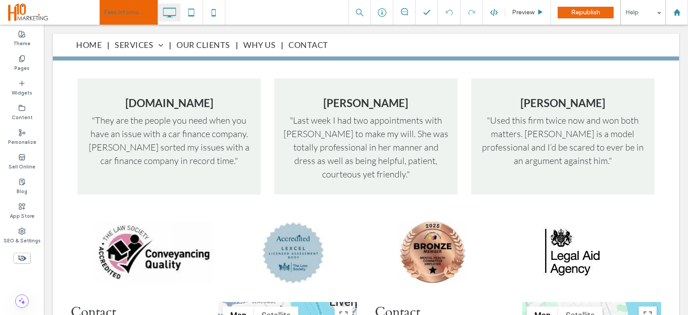
click at [134, 1] on input at bounding box center [126, 12] width 44 height 25
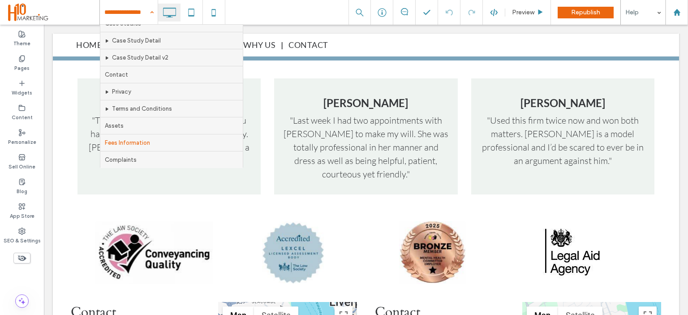
scroll to position [200, 0]
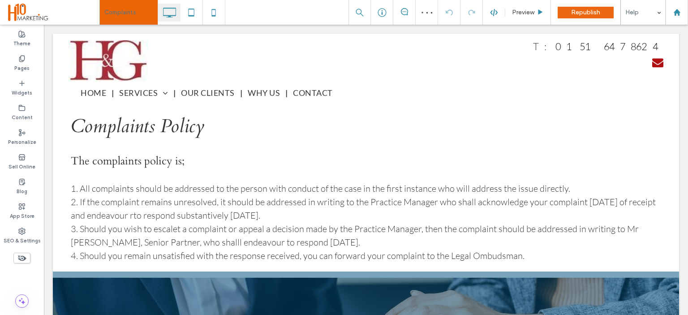
click at [121, 11] on input at bounding box center [126, 12] width 44 height 25
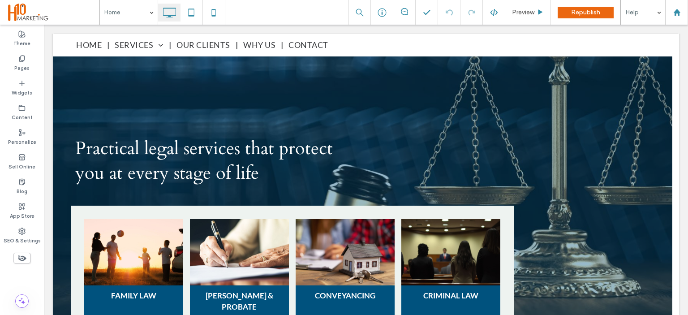
scroll to position [139, 0]
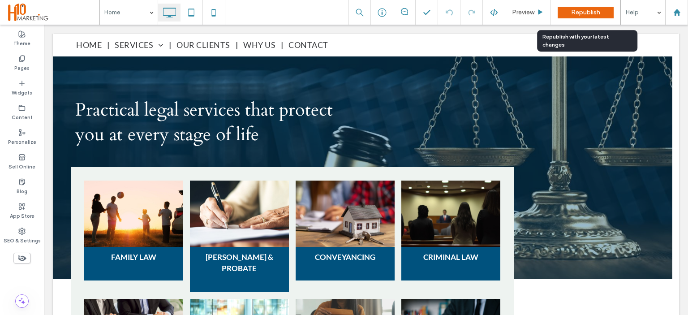
click at [584, 13] on span "Republish" at bounding box center [585, 13] width 29 height 8
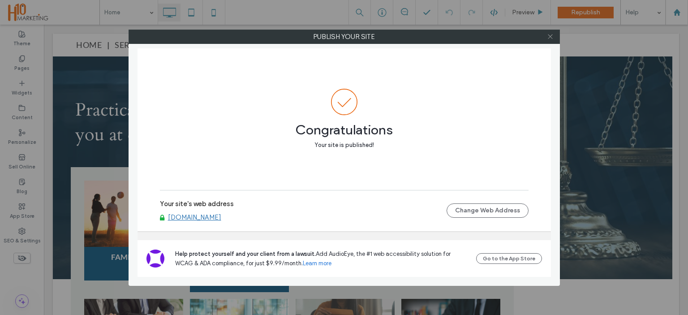
click at [549, 36] on icon at bounding box center [550, 36] width 7 height 7
